Goal: Find specific fact: Find specific fact

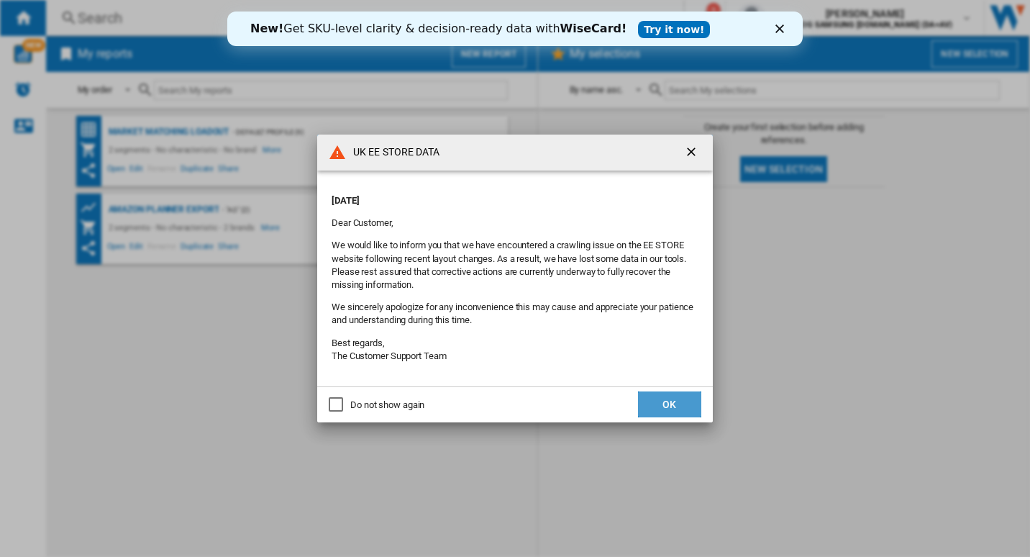
click at [678, 399] on button "OK" at bounding box center [669, 404] width 63 height 26
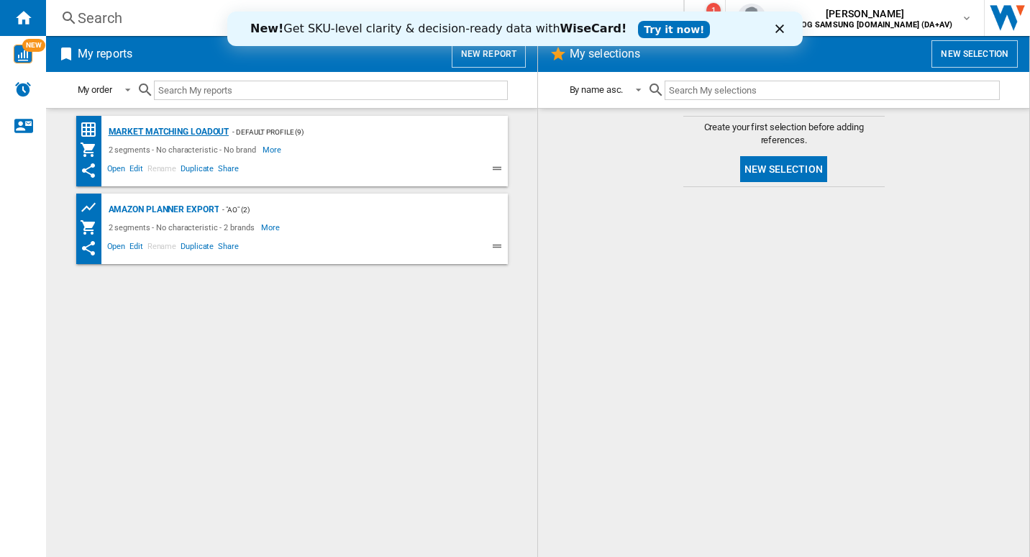
click at [170, 124] on div "Market Matching Loadout" at bounding box center [167, 132] width 124 height 18
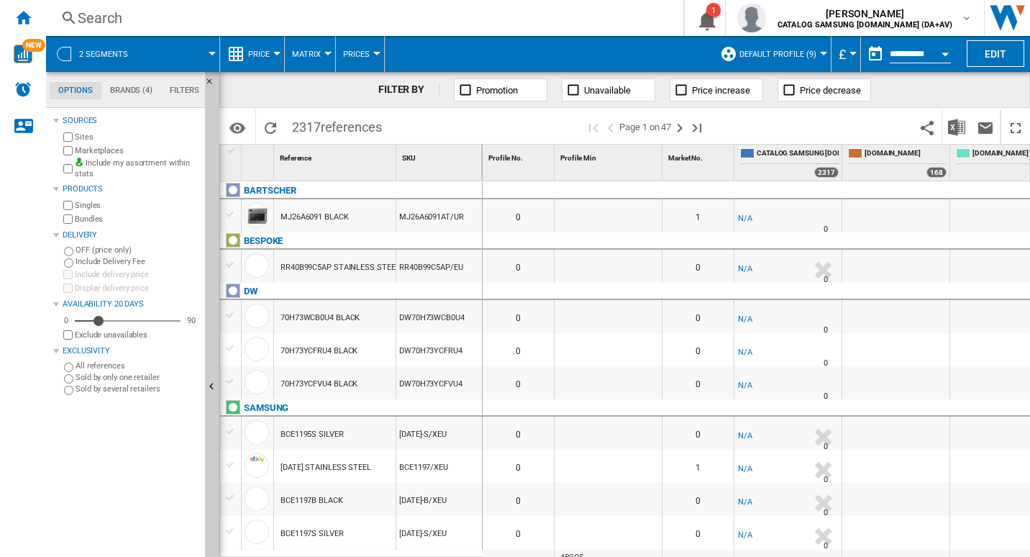
click at [107, 15] on div "Search" at bounding box center [362, 18] width 568 height 20
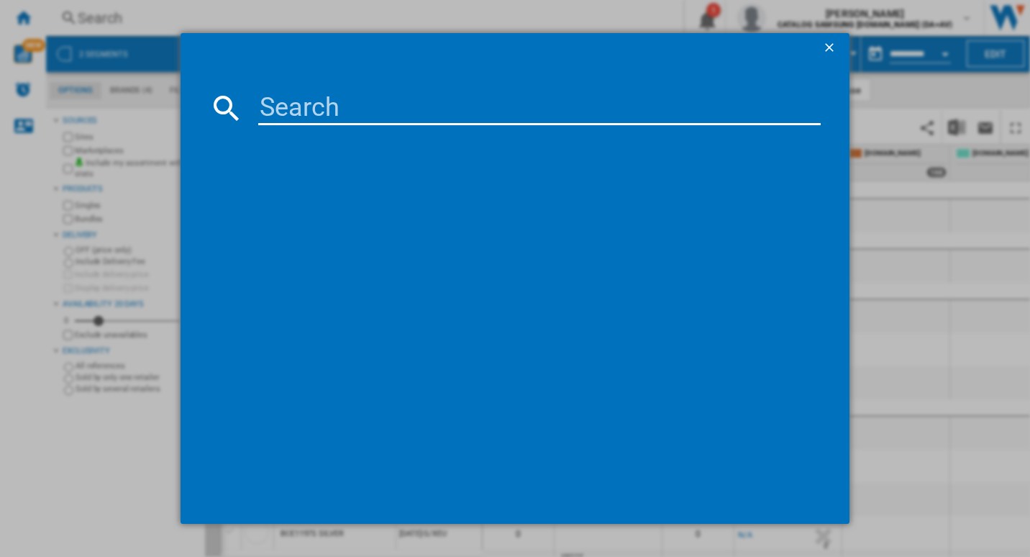
click at [316, 109] on input at bounding box center [539, 108] width 563 height 35
paste input "WW80CGC04DABEU"
type input "WW80CGC04DABEU"
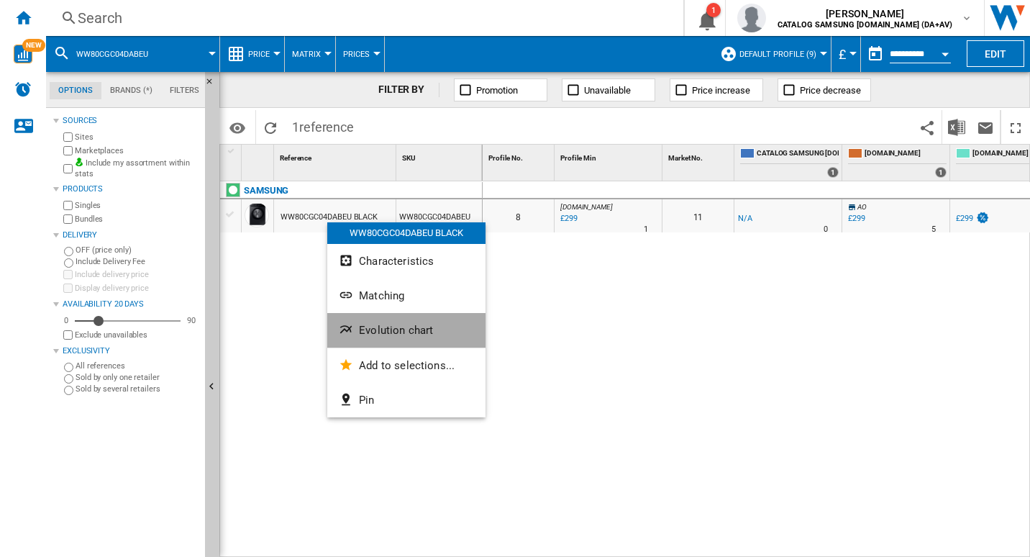
click at [393, 333] on span "Evolution chart" at bounding box center [396, 330] width 74 height 13
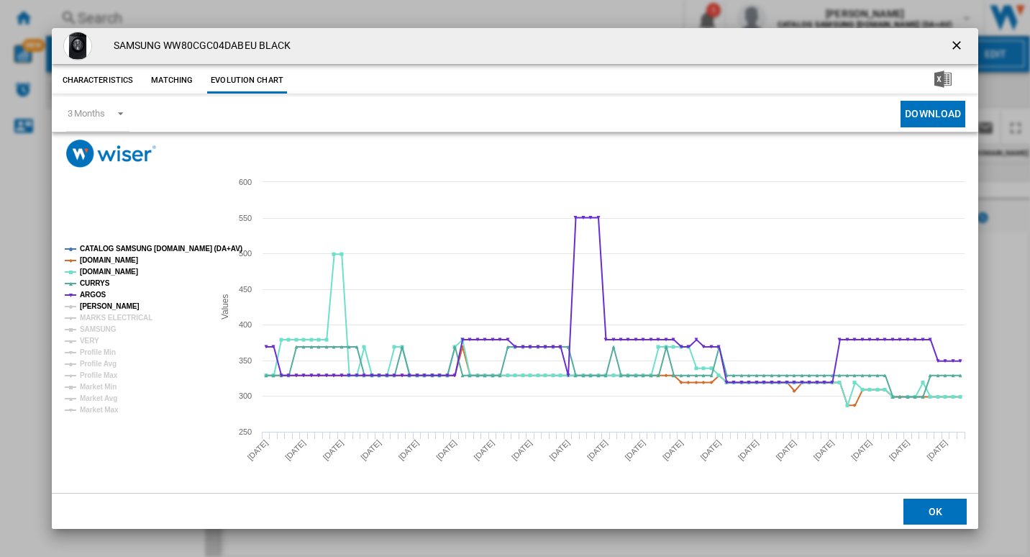
click at [114, 306] on tspan "[PERSON_NAME]" at bounding box center [110, 306] width 60 height 8
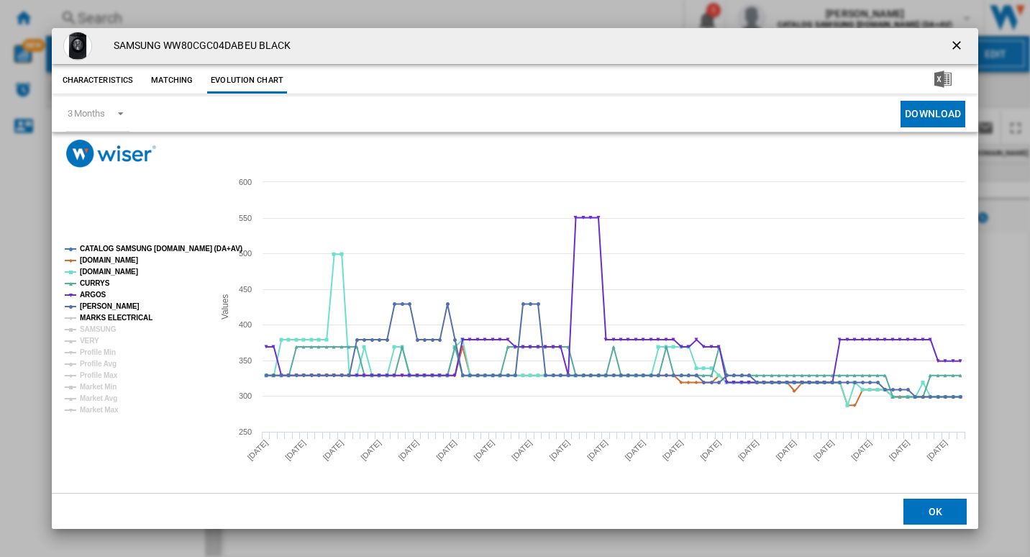
click at [120, 317] on tspan "MARKS ELECTRICAL" at bounding box center [116, 318] width 73 height 8
click at [108, 330] on tspan "SAMSUNG" at bounding box center [98, 329] width 37 height 8
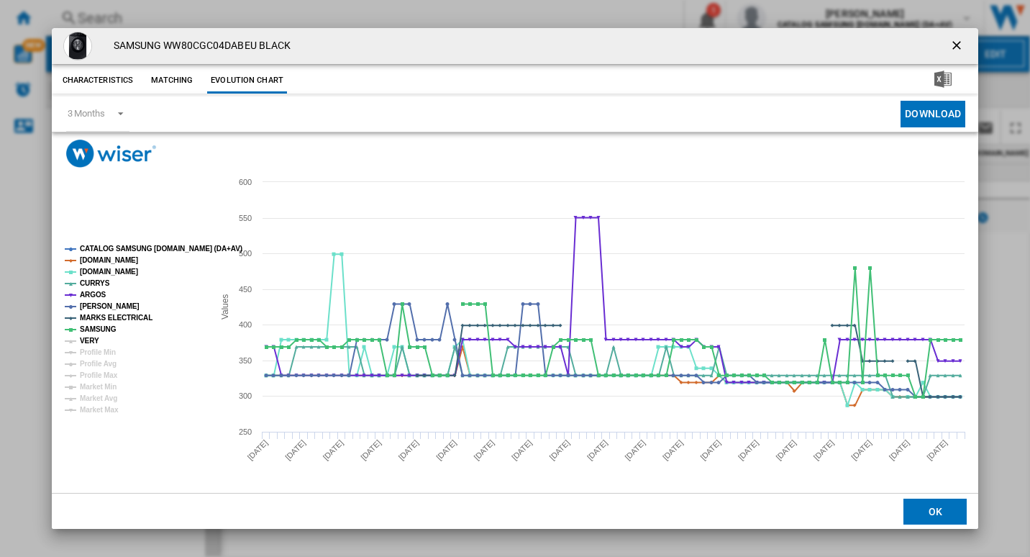
click at [93, 345] on tspan "VERY" at bounding box center [89, 341] width 19 height 8
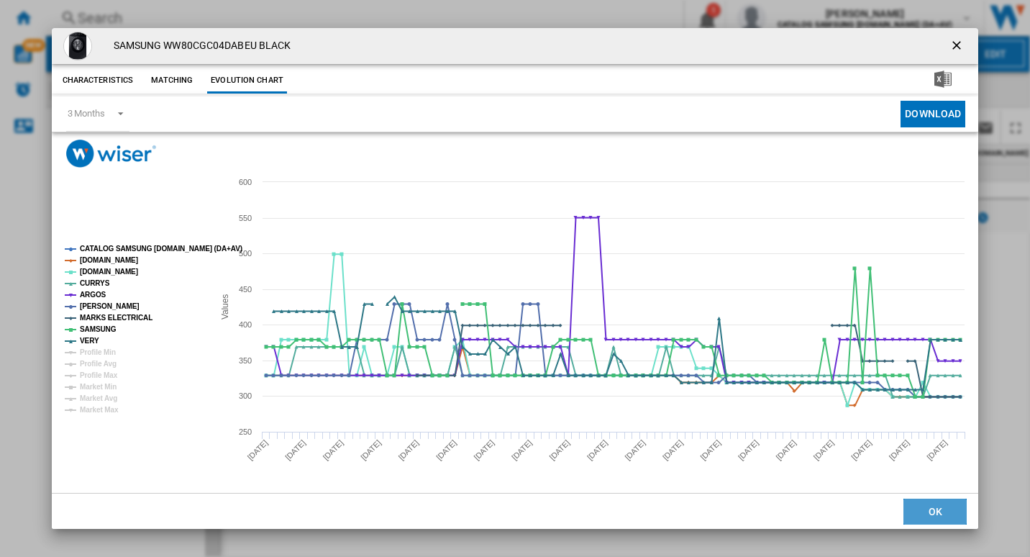
click at [934, 511] on button "OK" at bounding box center [935, 512] width 63 height 26
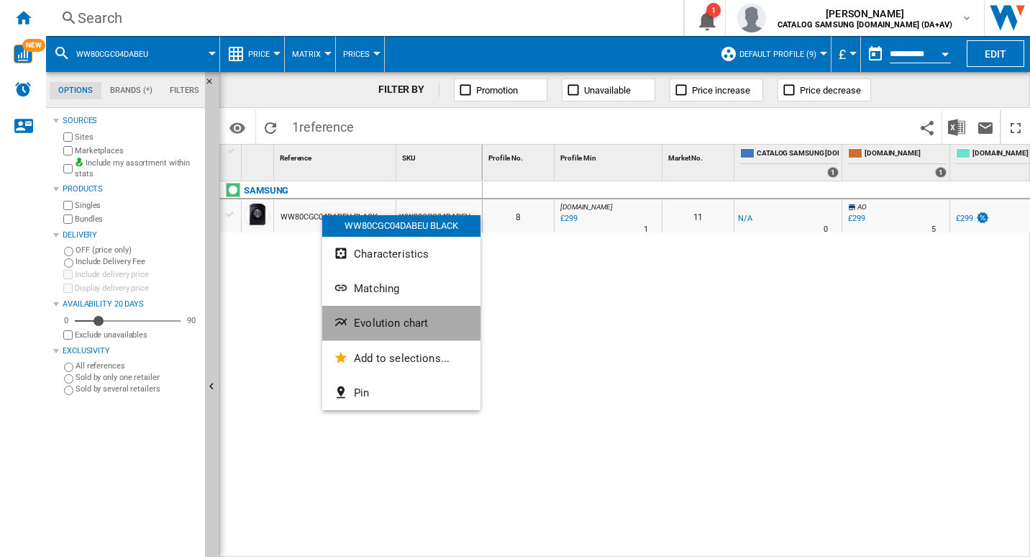
click at [436, 321] on button "Evolution chart" at bounding box center [401, 323] width 158 height 35
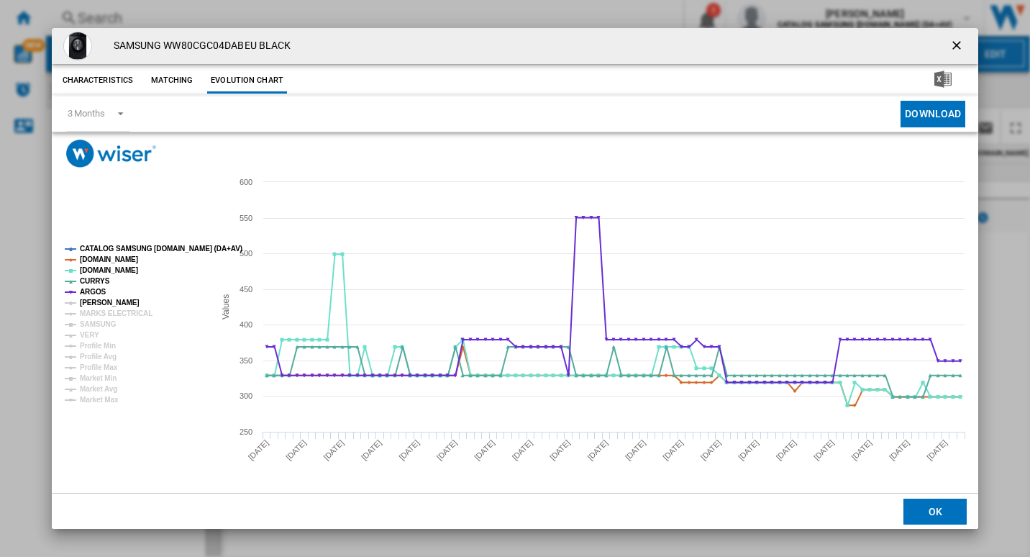
click at [80, 303] on tspan "[PERSON_NAME]" at bounding box center [110, 303] width 60 height 8
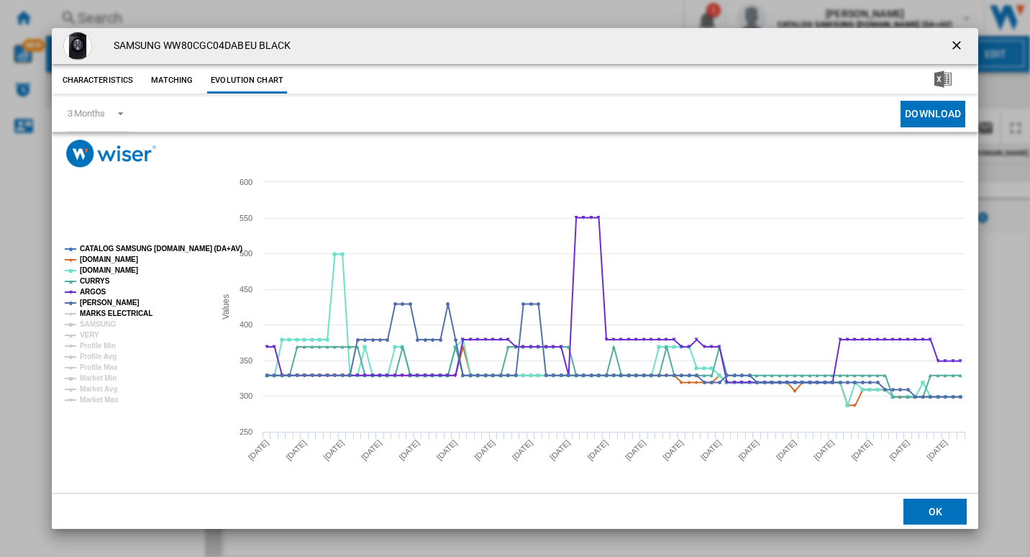
click at [104, 314] on tspan "MARKS ELECTRICAL" at bounding box center [116, 313] width 73 height 8
click at [101, 321] on tspan "SAMSUNG" at bounding box center [98, 324] width 37 height 8
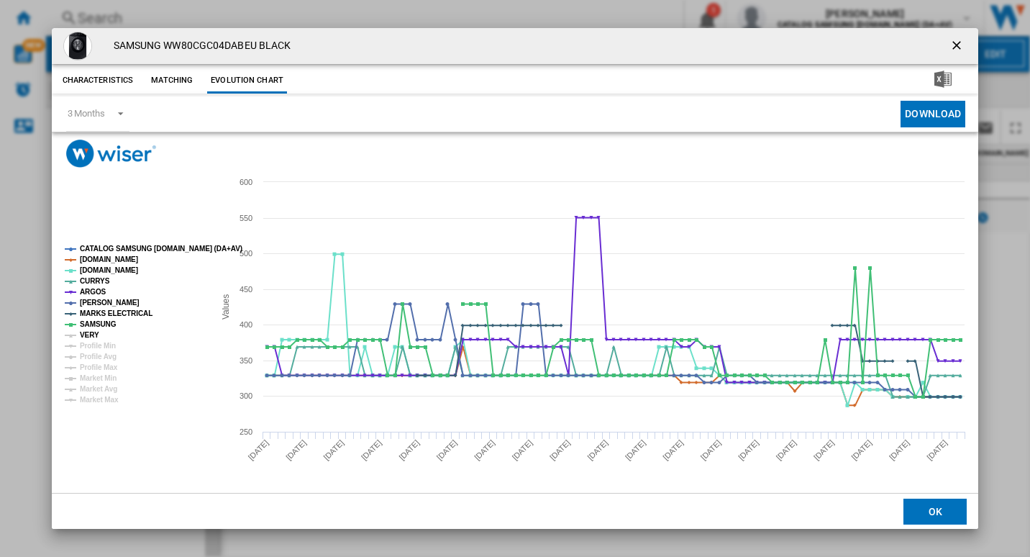
click at [91, 331] on tspan "VERY" at bounding box center [89, 335] width 19 height 8
